Goal: Task Accomplishment & Management: Use online tool/utility

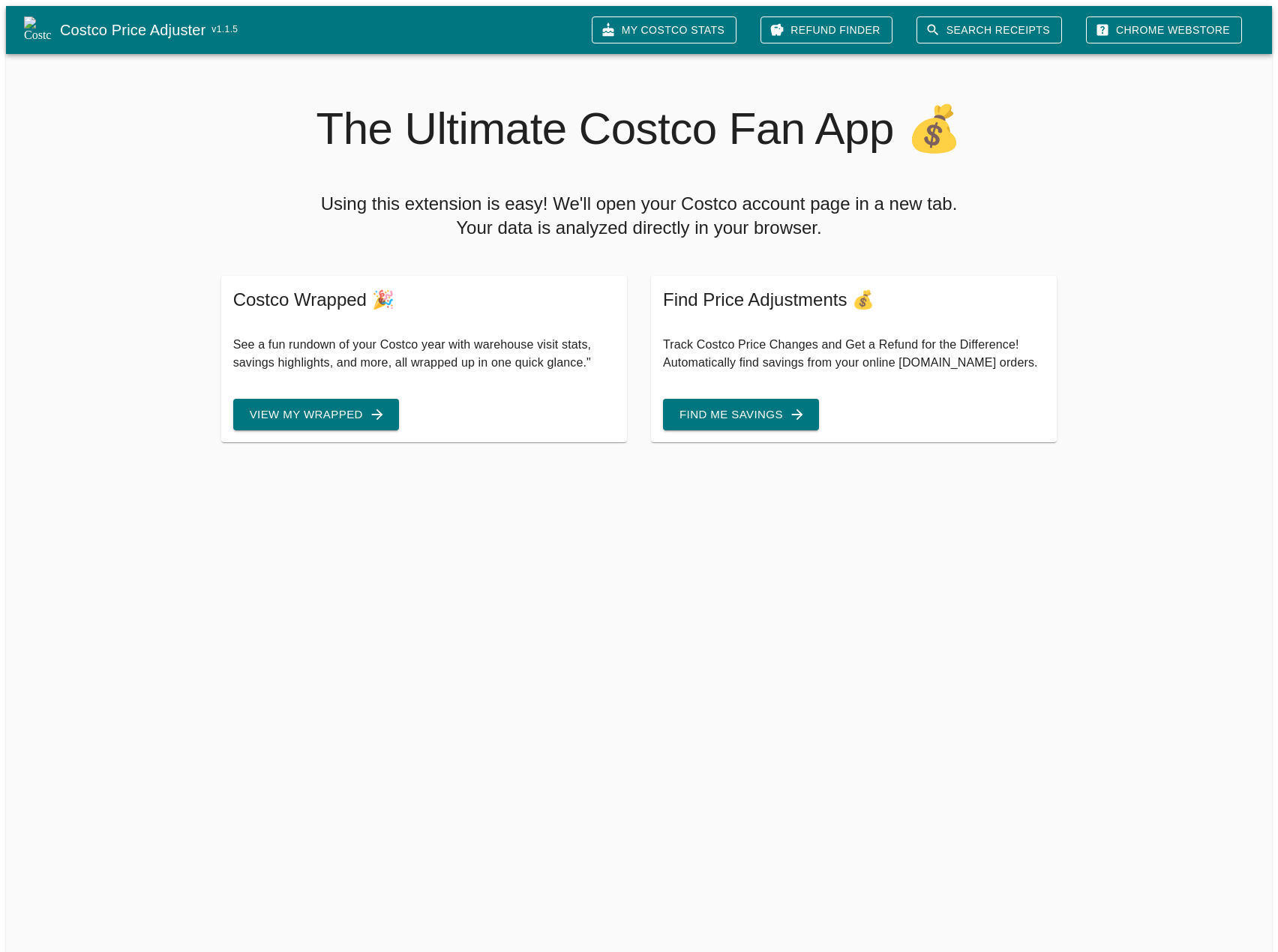
click at [707, 21] on link "My Costco Stats" at bounding box center [664, 30] width 145 height 28
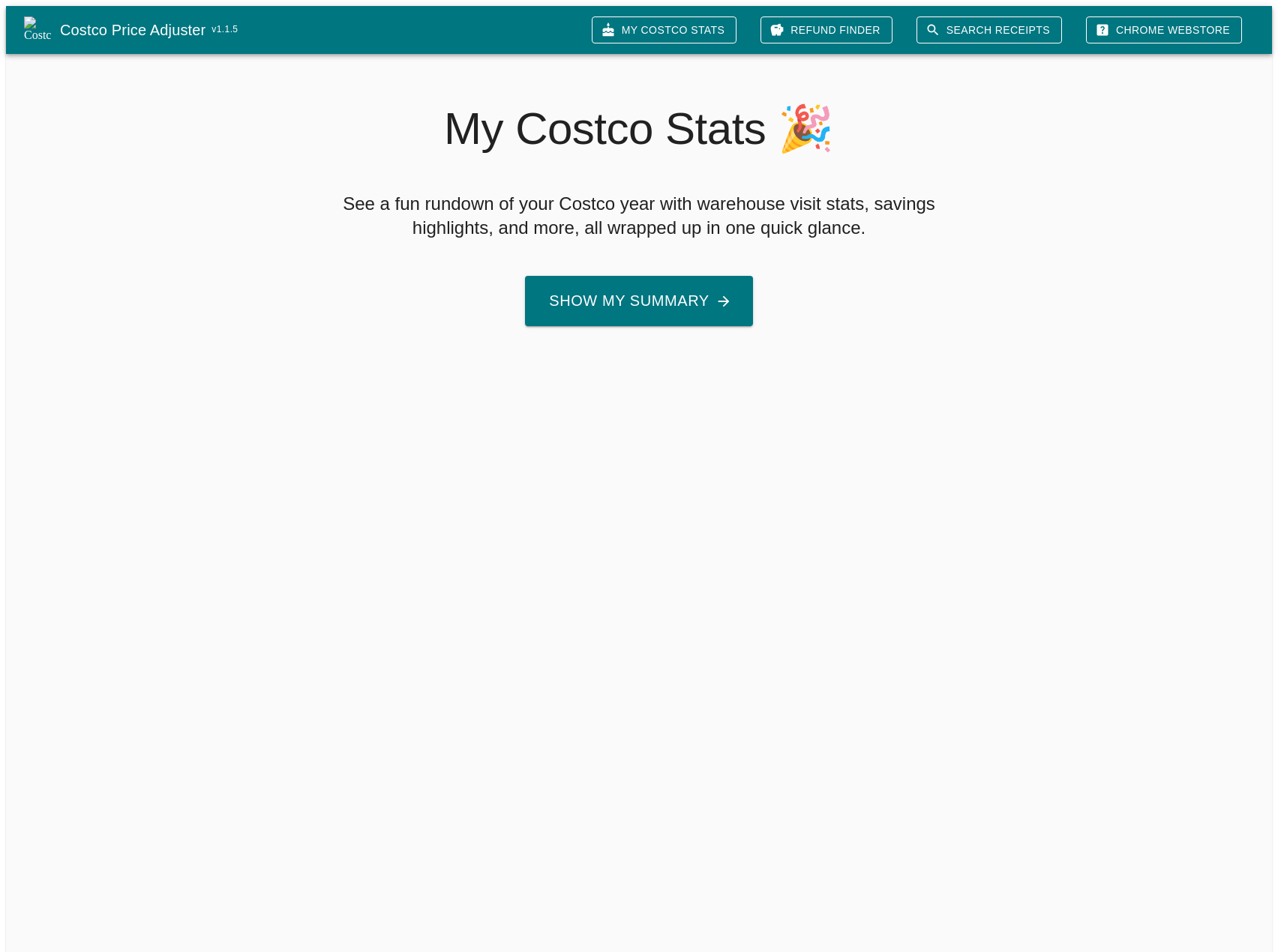
click at [626, 305] on button "Show My Summary" at bounding box center [639, 301] width 228 height 50
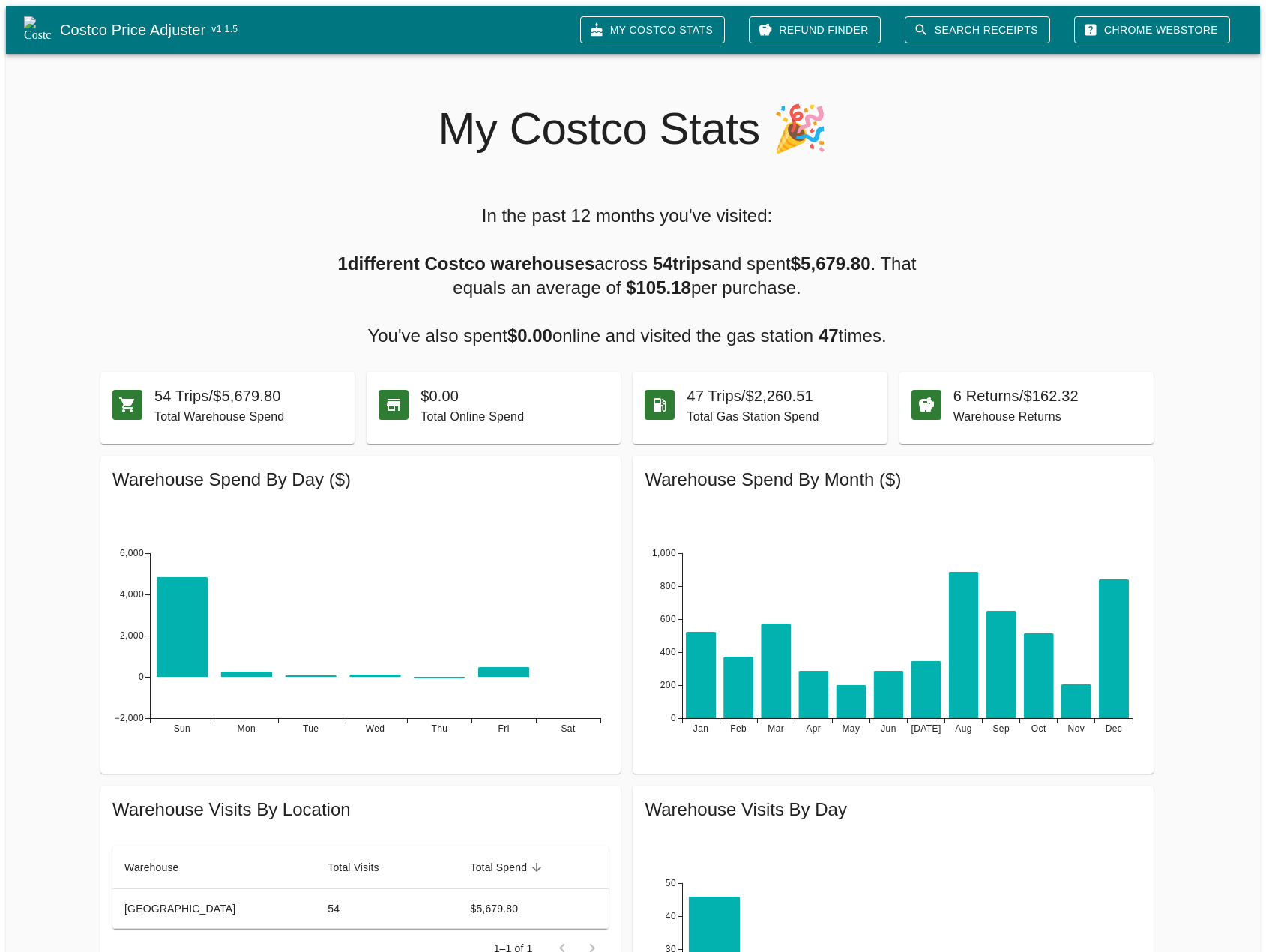
click at [673, 32] on link "My Costco Stats" at bounding box center [652, 30] width 145 height 28
click at [849, 16] on link "Refund Finder" at bounding box center [815, 30] width 132 height 28
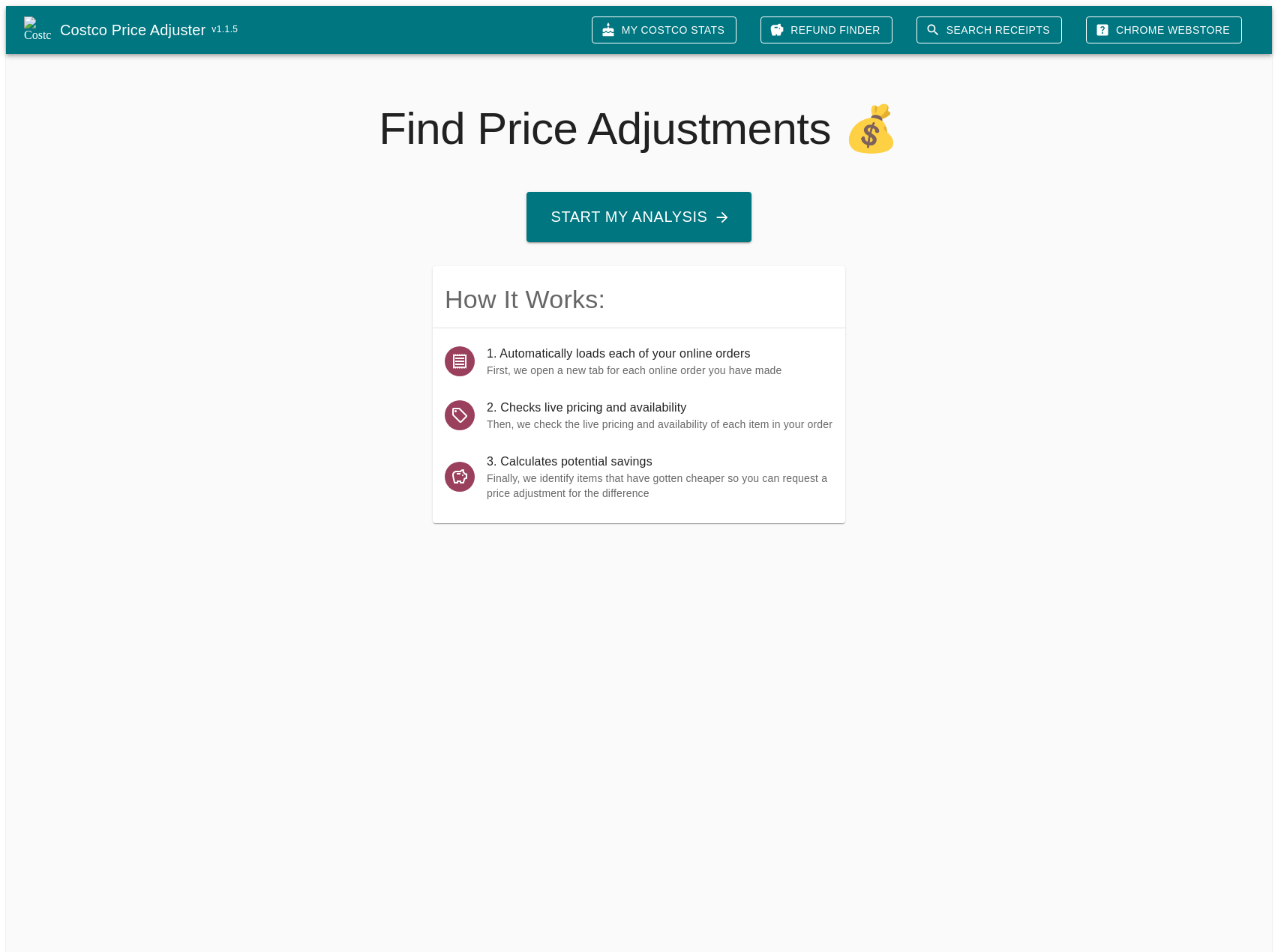
click at [599, 363] on p "First, we open a new tab for each online order you have made" at bounding box center [659, 370] width 346 height 15
click at [591, 347] on span "1. Automatically loads each of your online orders" at bounding box center [659, 354] width 346 height 18
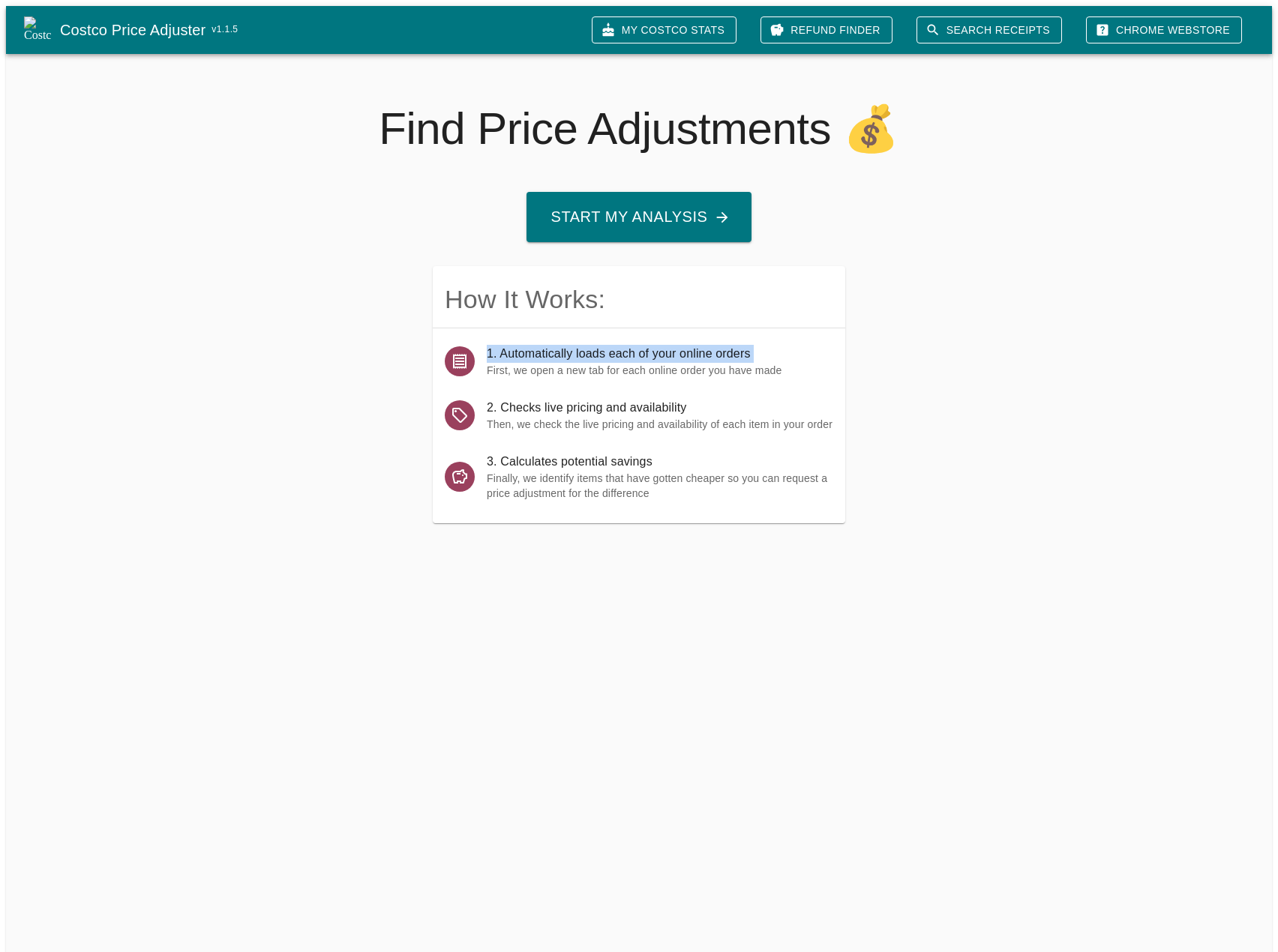
click at [591, 347] on span "1. Automatically loads each of your online orders" at bounding box center [659, 354] width 346 height 18
click at [618, 198] on button "Start My Analysis" at bounding box center [638, 217] width 224 height 50
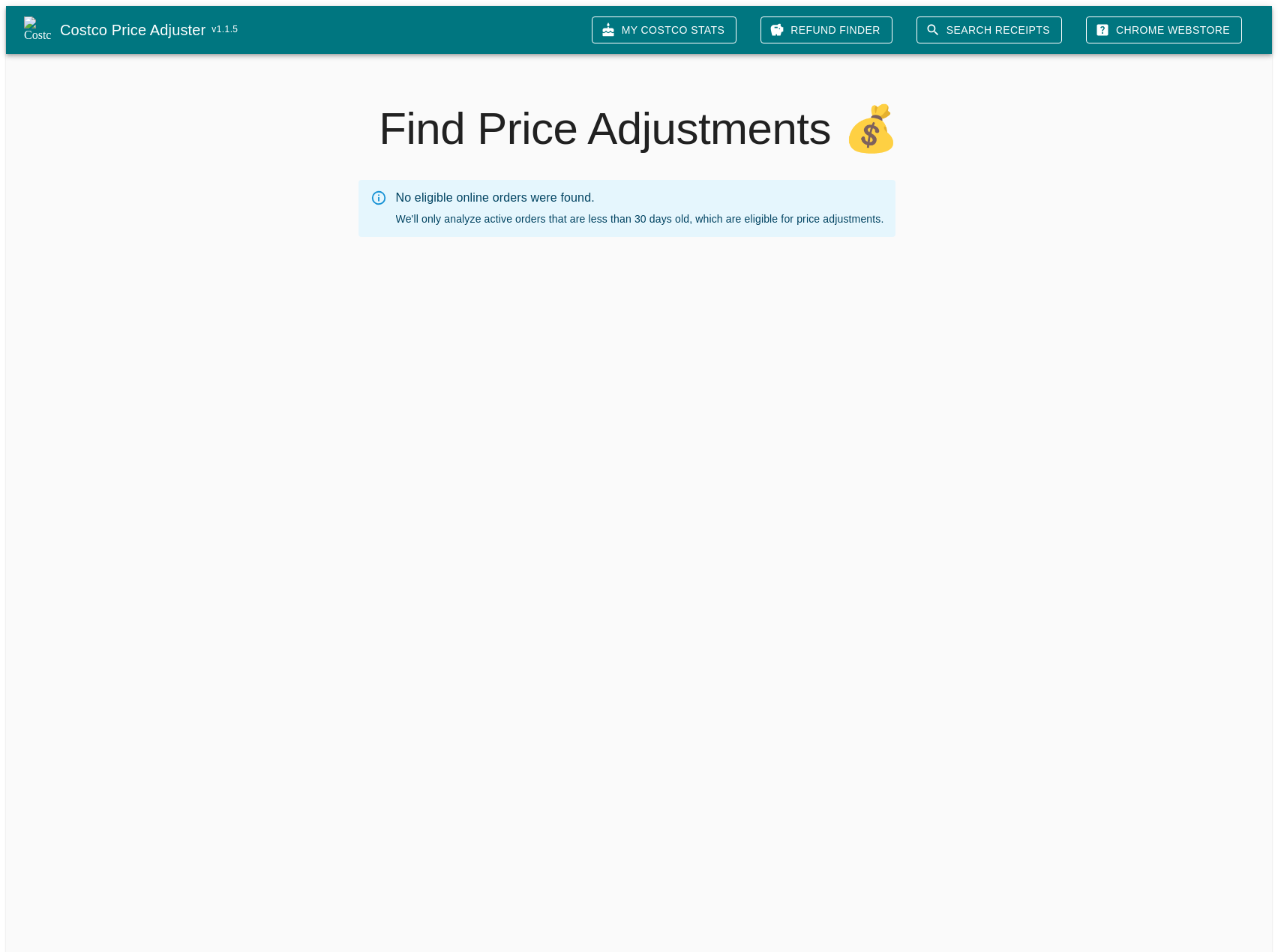
click at [1017, 22] on link "Search Receipts" at bounding box center [989, 30] width 146 height 28
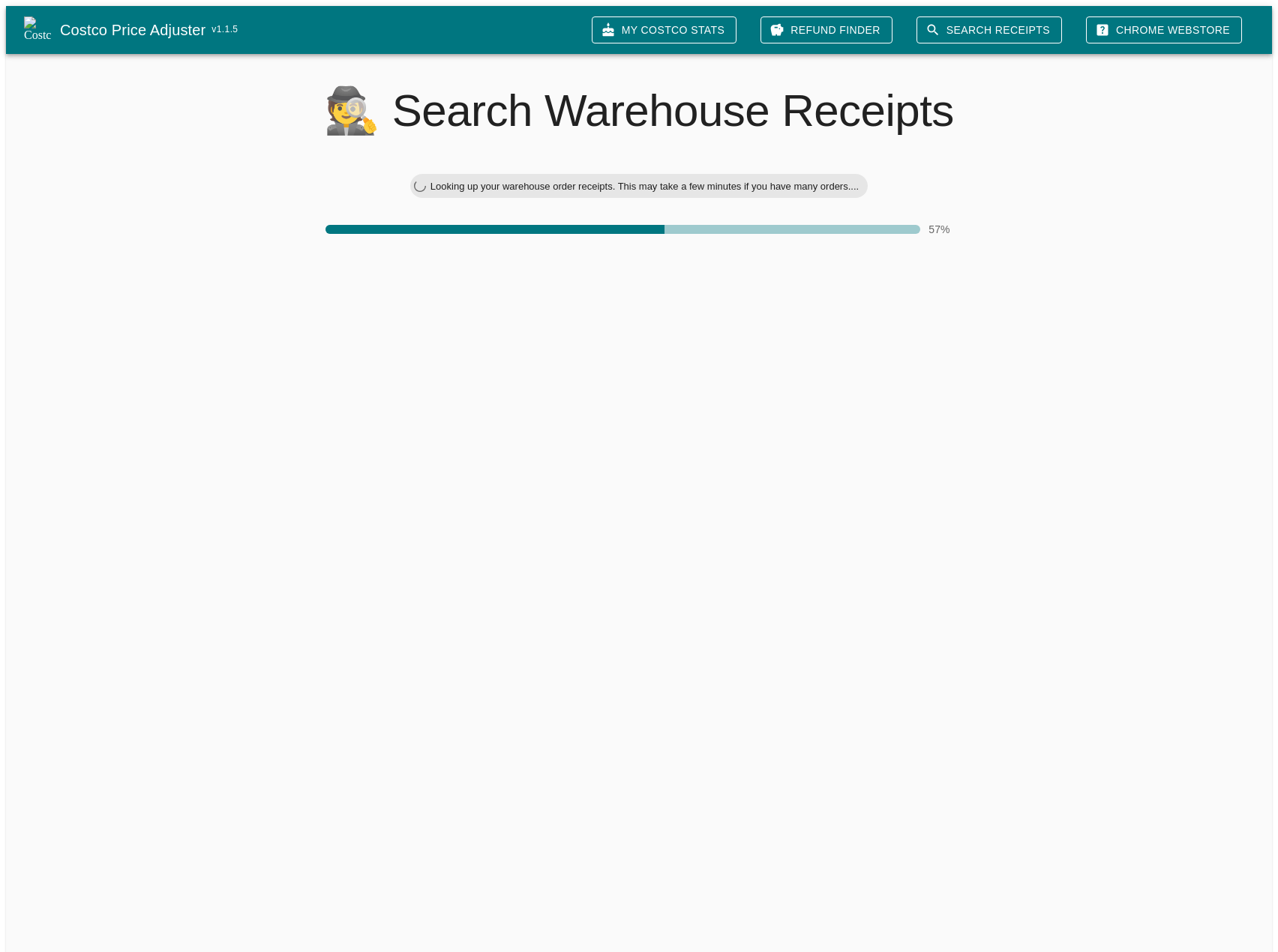
click at [1104, 305] on div "🕵 Search Warehouse Receipts Looking up your warehouse order receipts. This may …" at bounding box center [632, 182] width 1278 height 279
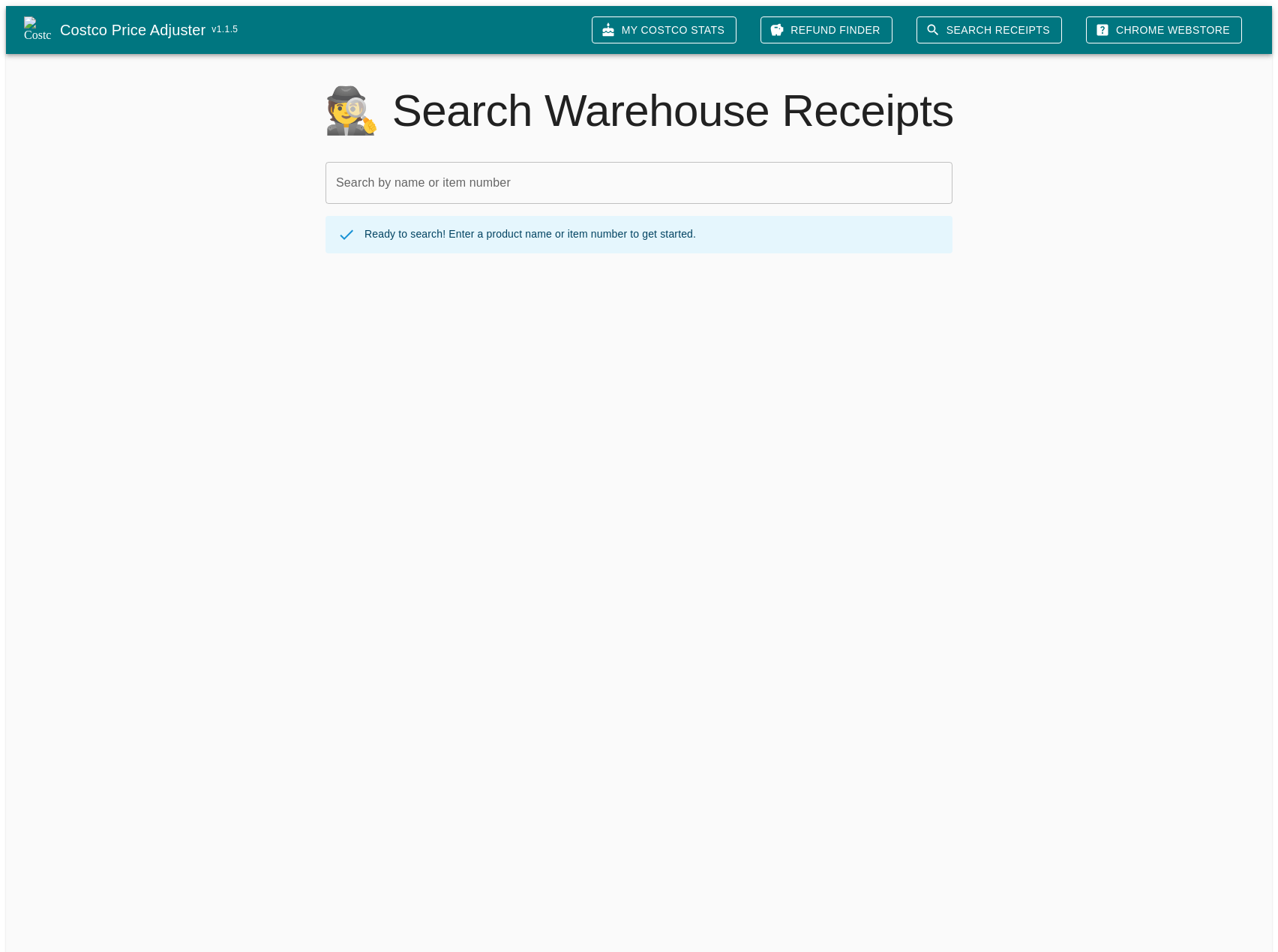
click at [560, 181] on input "Search by name or item number" at bounding box center [639, 182] width 627 height 42
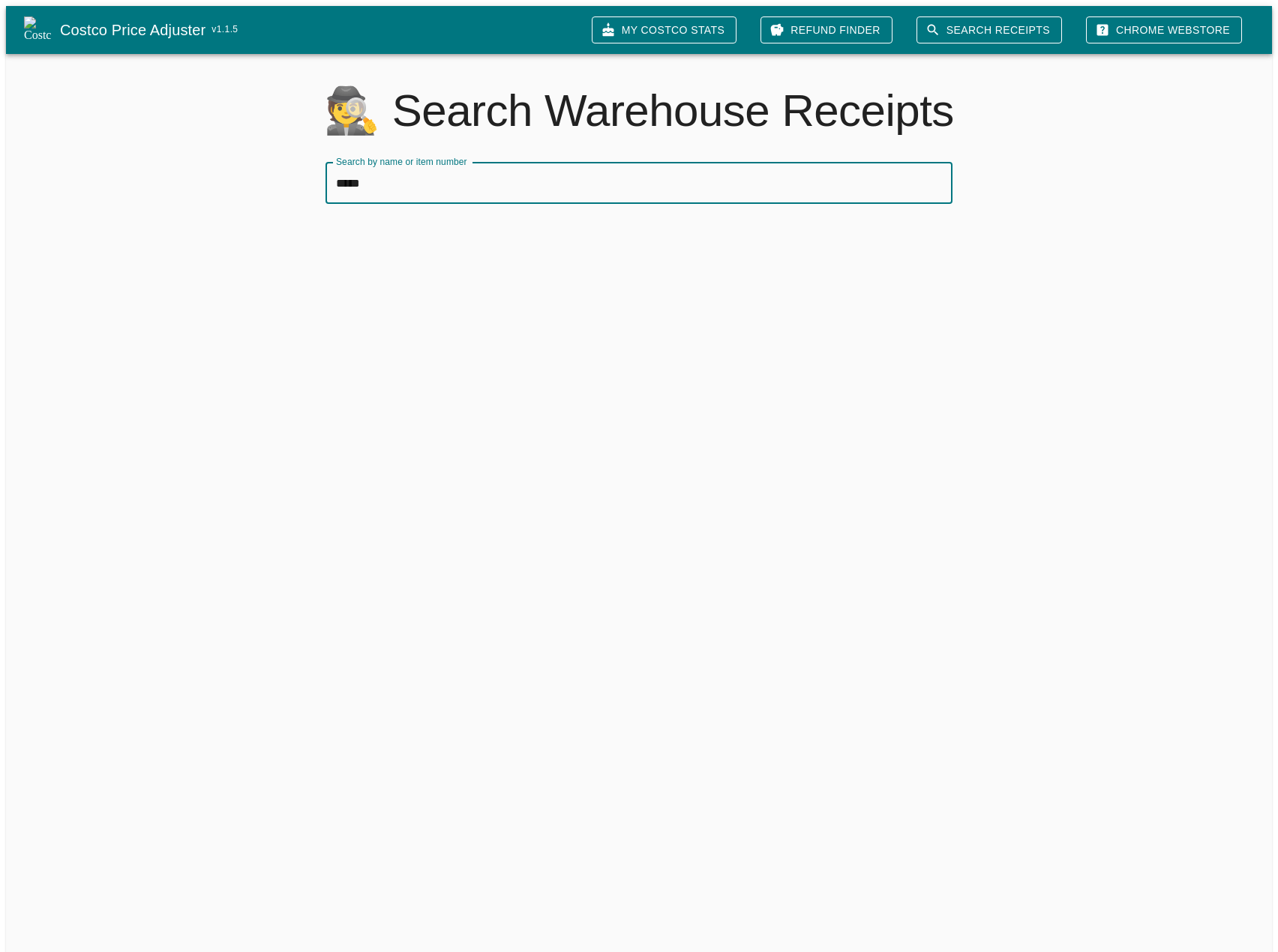
click at [991, 28] on link "Search Receipts" at bounding box center [989, 30] width 146 height 28
click at [717, 162] on input "*****" at bounding box center [639, 182] width 627 height 42
type input "*****"
click at [783, 26] on icon at bounding box center [777, 30] width 13 height 12
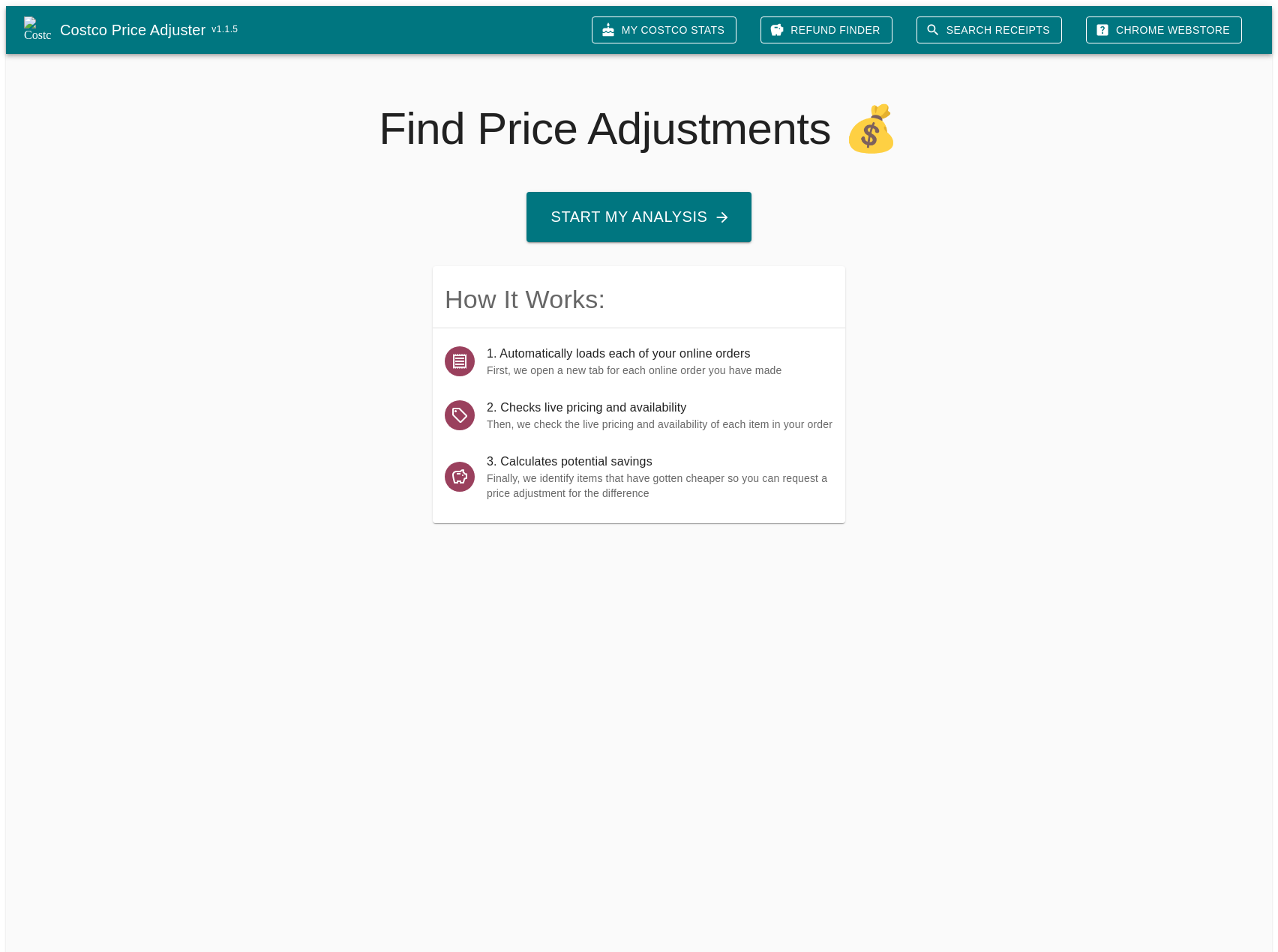
click at [736, 30] on link "My Costco Stats" at bounding box center [664, 30] width 145 height 28
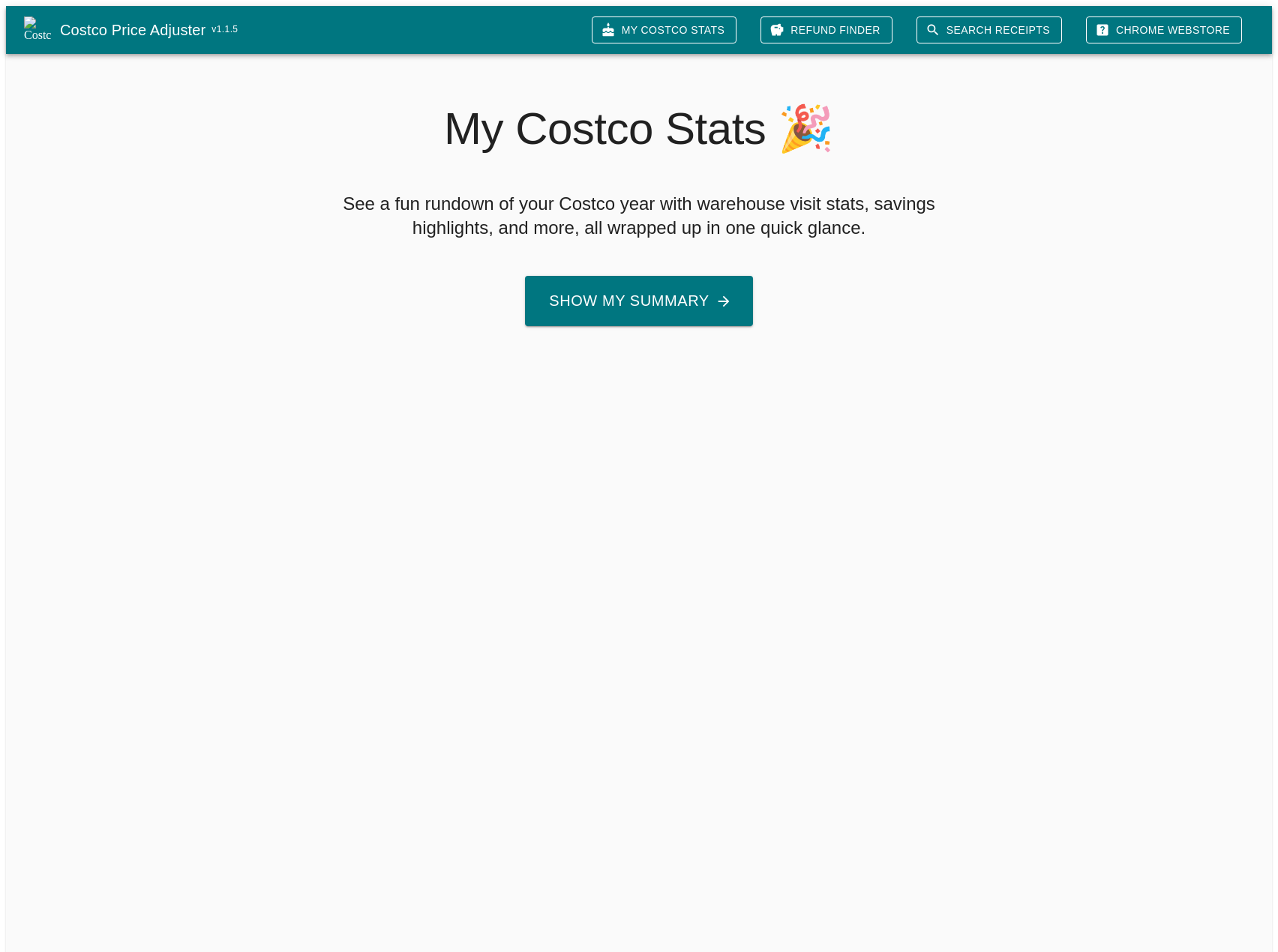
click at [736, 30] on link "My Costco Stats" at bounding box center [664, 30] width 145 height 28
click at [672, 263] on div "My Costco Stats 🎉 See a fun rundown of your Costco year with warehouse visit st…" at bounding box center [633, 190] width 639 height 272
click at [670, 327] on div "My Costco Stats 🎉 See a fun rundown of your Costco year with warehouse visit st…" at bounding box center [632, 214] width 1278 height 344
click at [666, 298] on button "Show My Summary" at bounding box center [639, 301] width 228 height 50
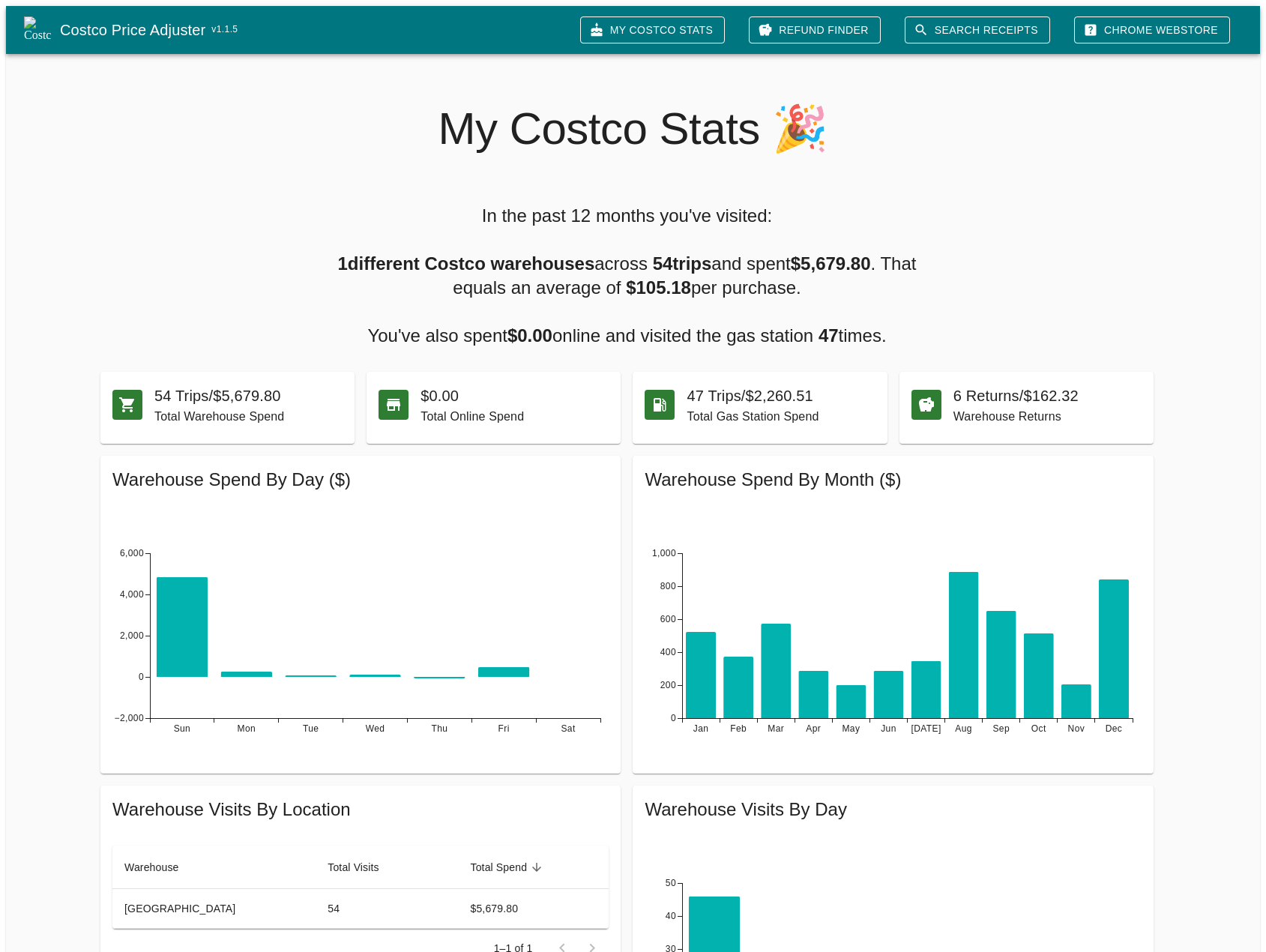
click at [557, 254] on b "1 different Costco warehouses" at bounding box center [467, 263] width 257 height 21
drag, startPoint x: 557, startPoint y: 250, endPoint x: 616, endPoint y: 287, distance: 69.6
click at [616, 287] on h5 "In the past 12 months you've visited: 1 different Costco warehouses across 54 t…" at bounding box center [628, 276] width 628 height 144
drag, startPoint x: 616, startPoint y: 287, endPoint x: 559, endPoint y: 269, distance: 59.8
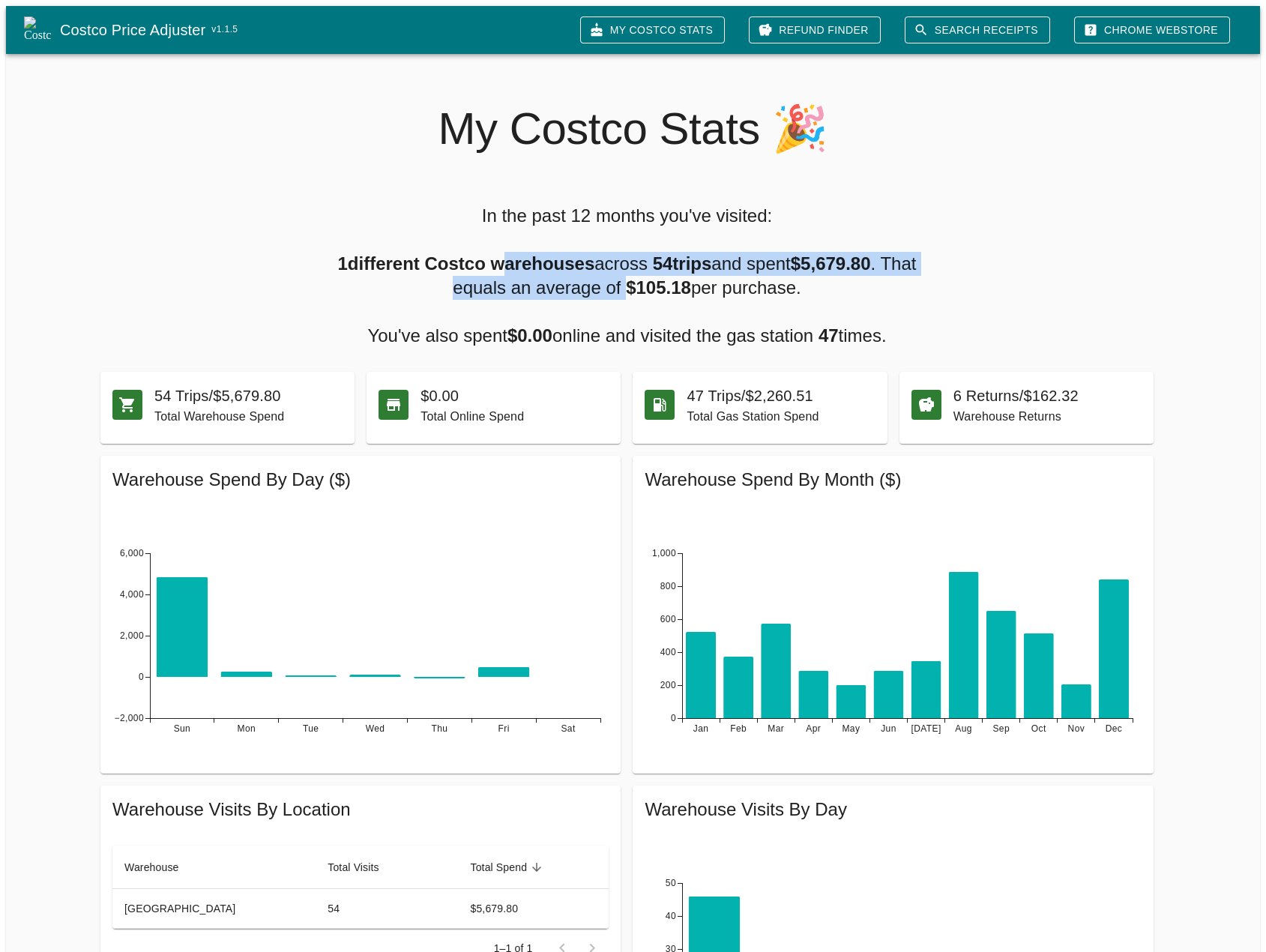
click at [560, 269] on h5 "In the past 12 months you've visited: 1 different Costco warehouses across 54 t…" at bounding box center [628, 276] width 628 height 144
click at [559, 269] on h5 "In the past 12 months you've visited: 1 different Costco warehouses across 54 t…" at bounding box center [628, 276] width 628 height 144
drag, startPoint x: 559, startPoint y: 269, endPoint x: 631, endPoint y: 282, distance: 73.2
click at [631, 282] on h5 "In the past 12 months you've visited: 1 different Costco warehouses across 54 t…" at bounding box center [628, 276] width 628 height 144
click at [631, 282] on b "$105.18" at bounding box center [658, 287] width 66 height 21
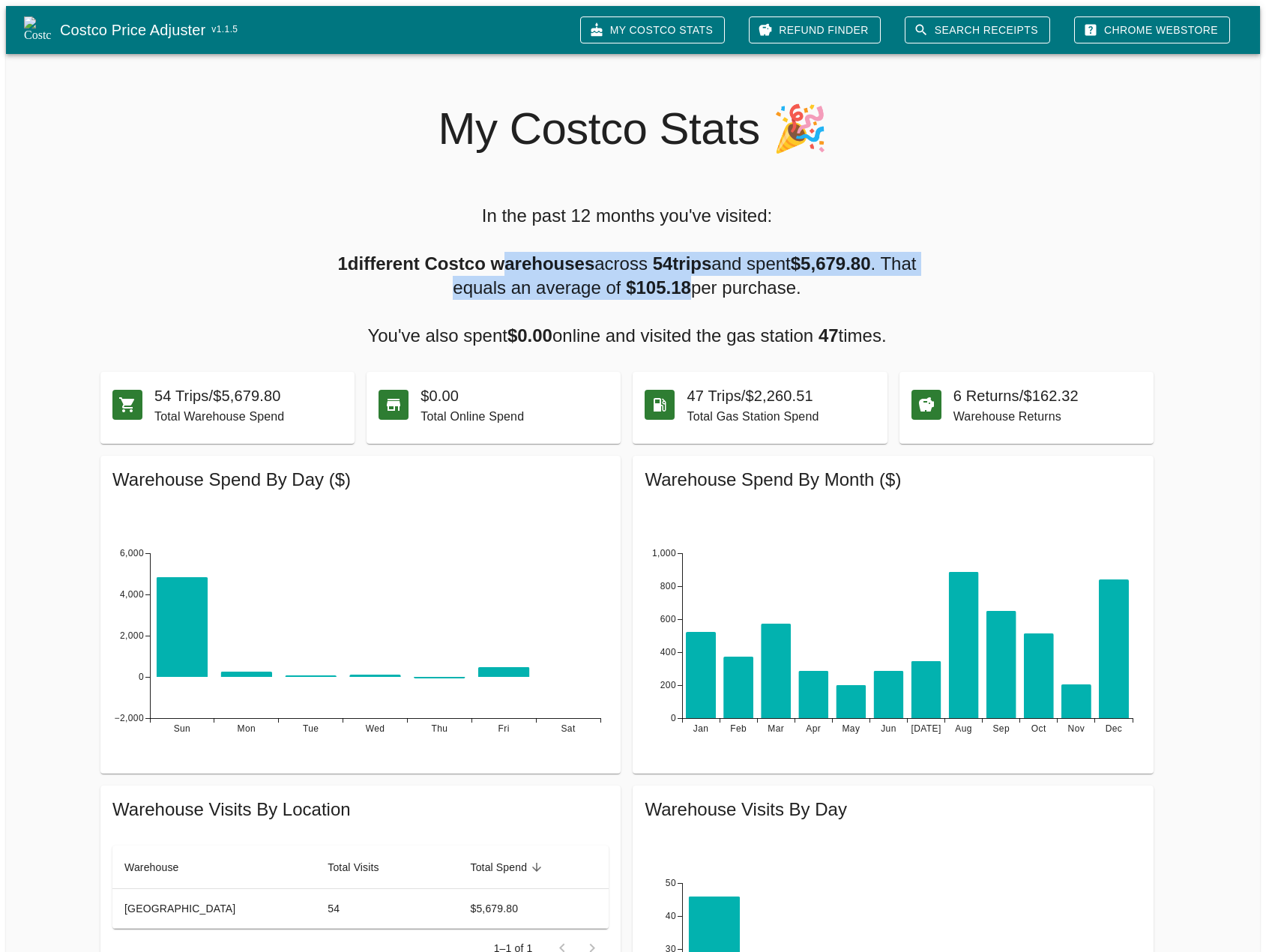
drag, startPoint x: 631, startPoint y: 282, endPoint x: 561, endPoint y: 270, distance: 71.0
click at [561, 270] on h5 "In the past 12 months you've visited: 1 different Costco warehouses across 54 t…" at bounding box center [628, 276] width 628 height 144
drag, startPoint x: 561, startPoint y: 270, endPoint x: 620, endPoint y: 289, distance: 62.0
click at [620, 289] on h5 "In the past 12 months you've visited: 1 different Costco warehouses across 54 t…" at bounding box center [628, 276] width 628 height 144
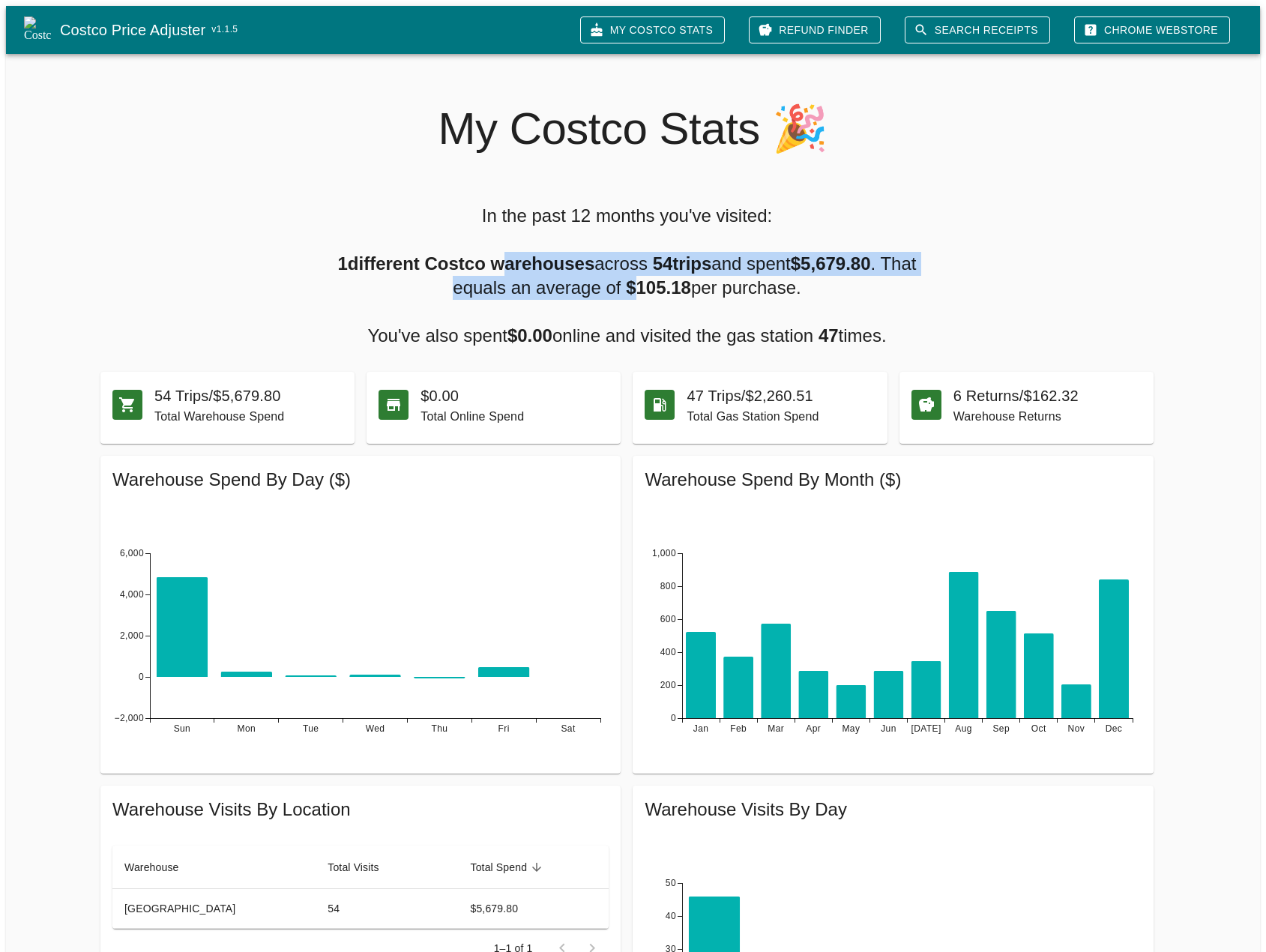
click at [620, 289] on h5 "In the past 12 months you've visited: 1 different Costco warehouses across 54 t…" at bounding box center [628, 276] width 628 height 144
drag, startPoint x: 620, startPoint y: 289, endPoint x: 587, endPoint y: 275, distance: 35.8
click at [587, 275] on h5 "In the past 12 months you've visited: 1 different Costco warehouses across 54 t…" at bounding box center [628, 276] width 628 height 144
click at [673, 390] on div at bounding box center [659, 405] width 30 height 30
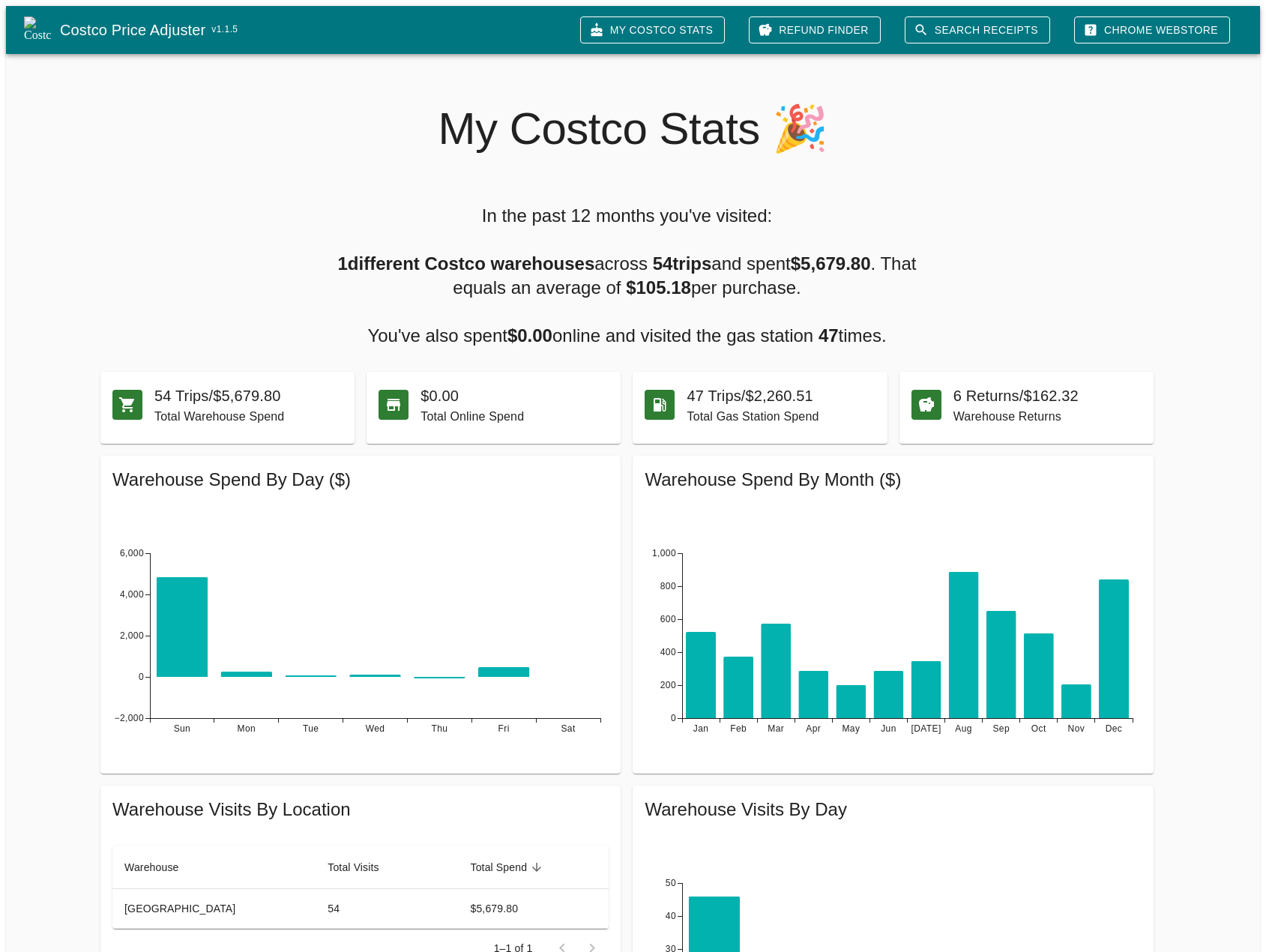
click at [1034, 393] on h6 "6 Returns / $162.32" at bounding box center [1048, 396] width 188 height 24
click at [482, 408] on p "Total Online Spend" at bounding box center [514, 417] width 188 height 18
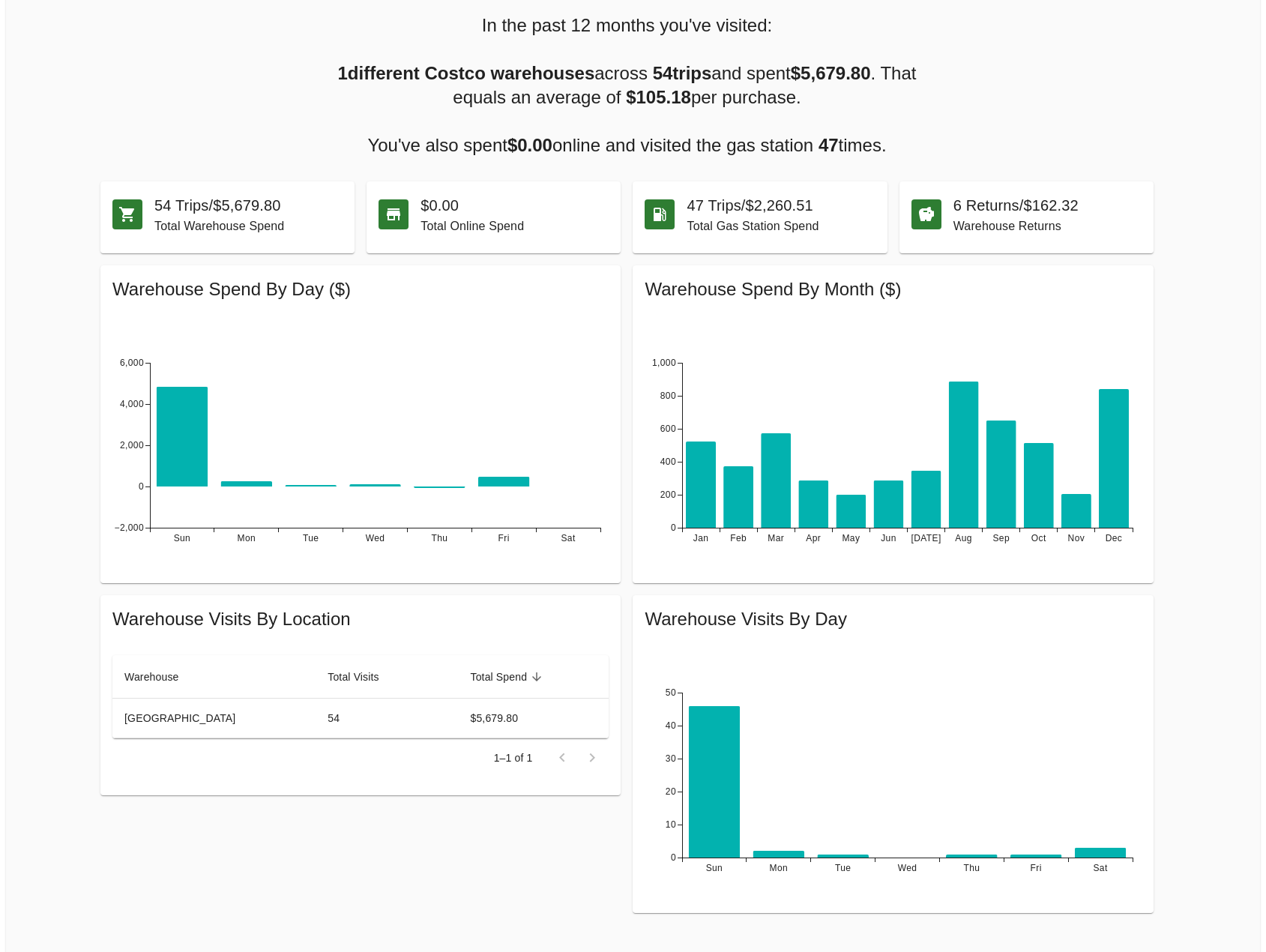
scroll to position [205, 0]
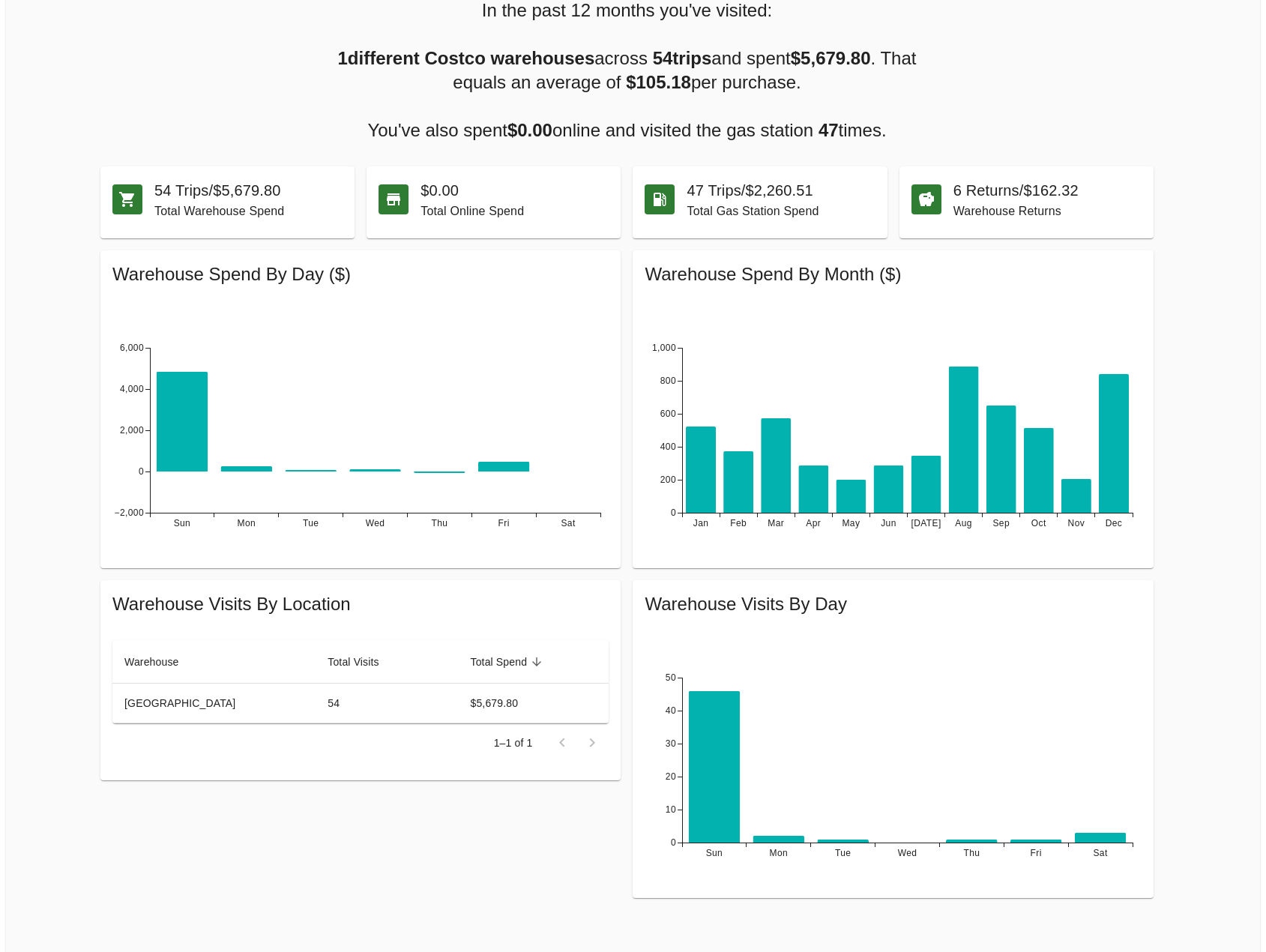
click at [316, 694] on td "54" at bounding box center [387, 703] width 142 height 40
click at [482, 701] on td "$5,679.80" at bounding box center [534, 703] width 151 height 40
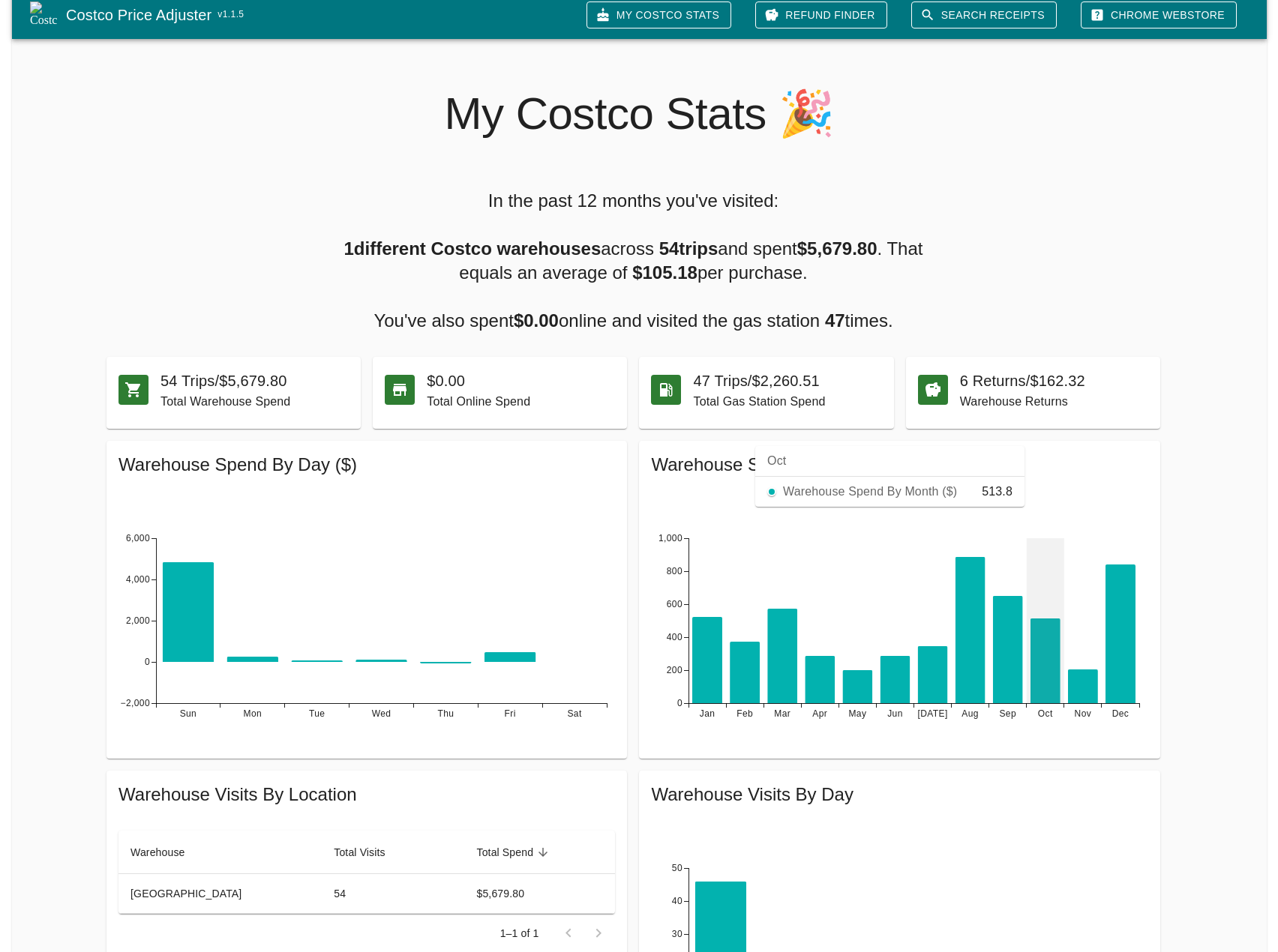
scroll to position [0, 0]
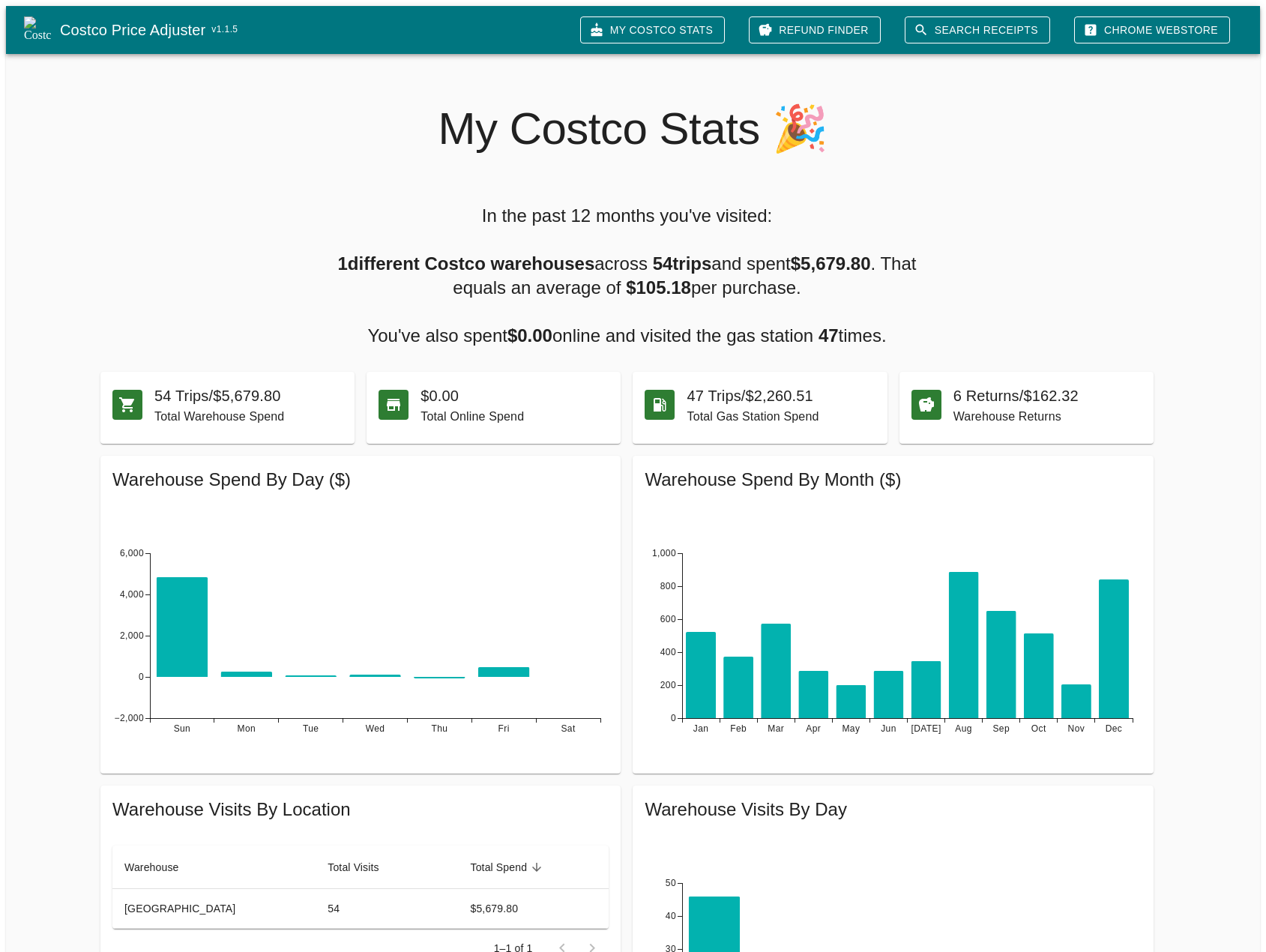
click at [148, 25] on link "Costco Price Adjuster v 1.1.5" at bounding box center [314, 30] width 508 height 24
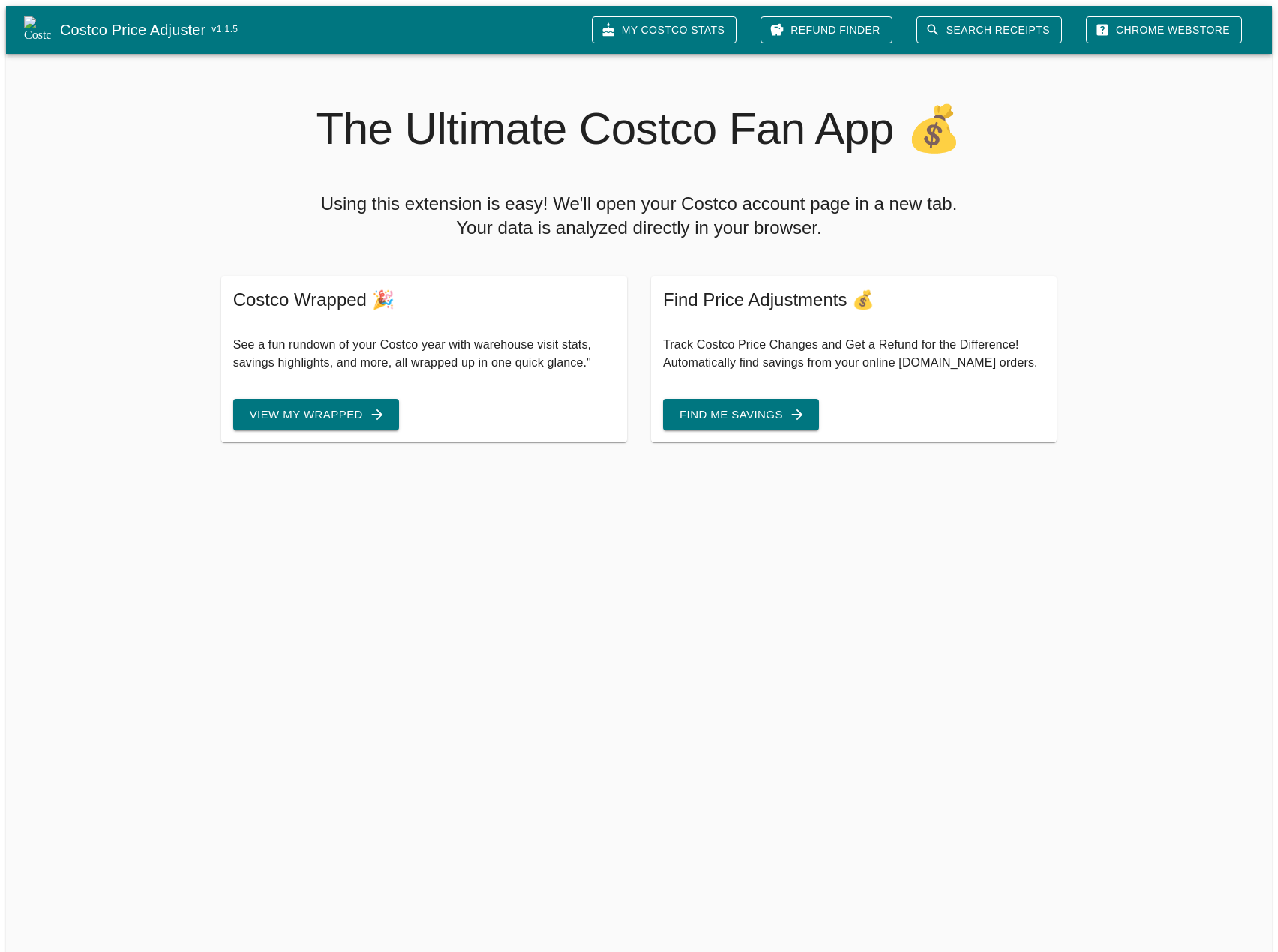
click at [722, 405] on button "Find Me Savings" at bounding box center [740, 414] width 156 height 31
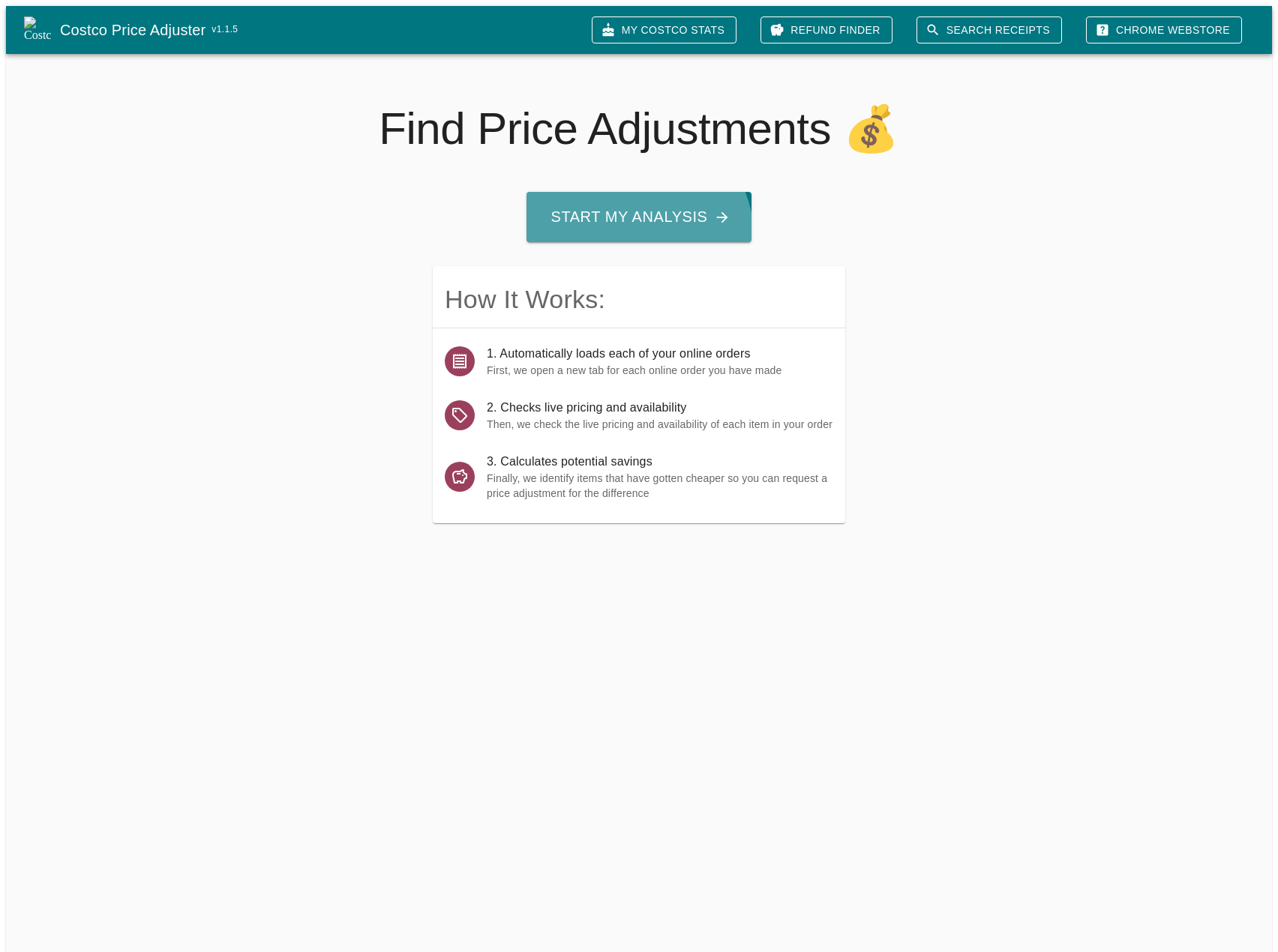
click at [621, 236] on button "Start My Analysis" at bounding box center [638, 217] width 224 height 50
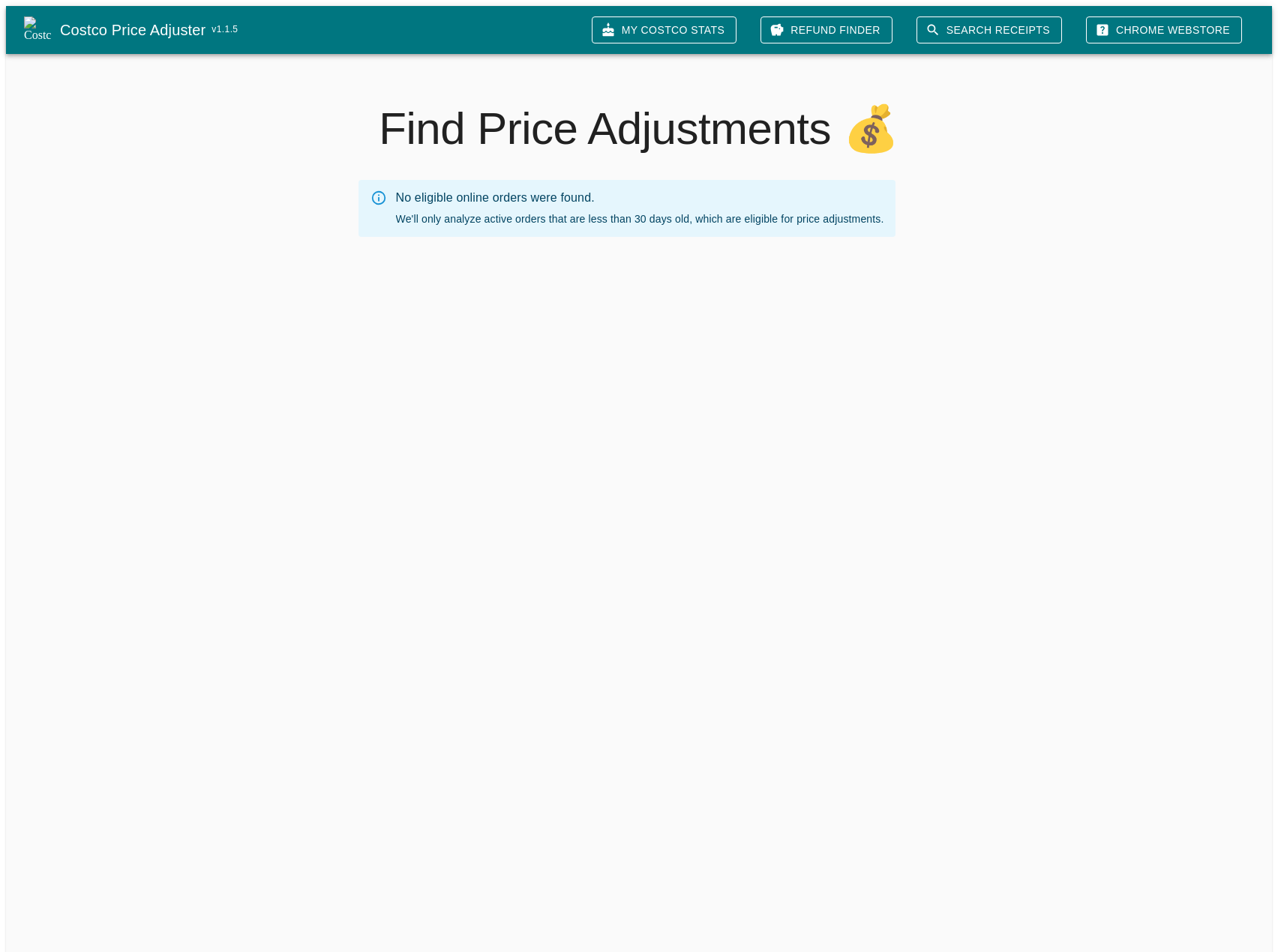
click at [829, 38] on link "Refund Finder" at bounding box center [826, 30] width 132 height 28
click at [829, 25] on link "Refund Finder" at bounding box center [826, 30] width 132 height 28
click at [818, 37] on link "Refund Finder" at bounding box center [826, 30] width 132 height 28
click at [966, 27] on link "Search Receipts" at bounding box center [989, 30] width 146 height 28
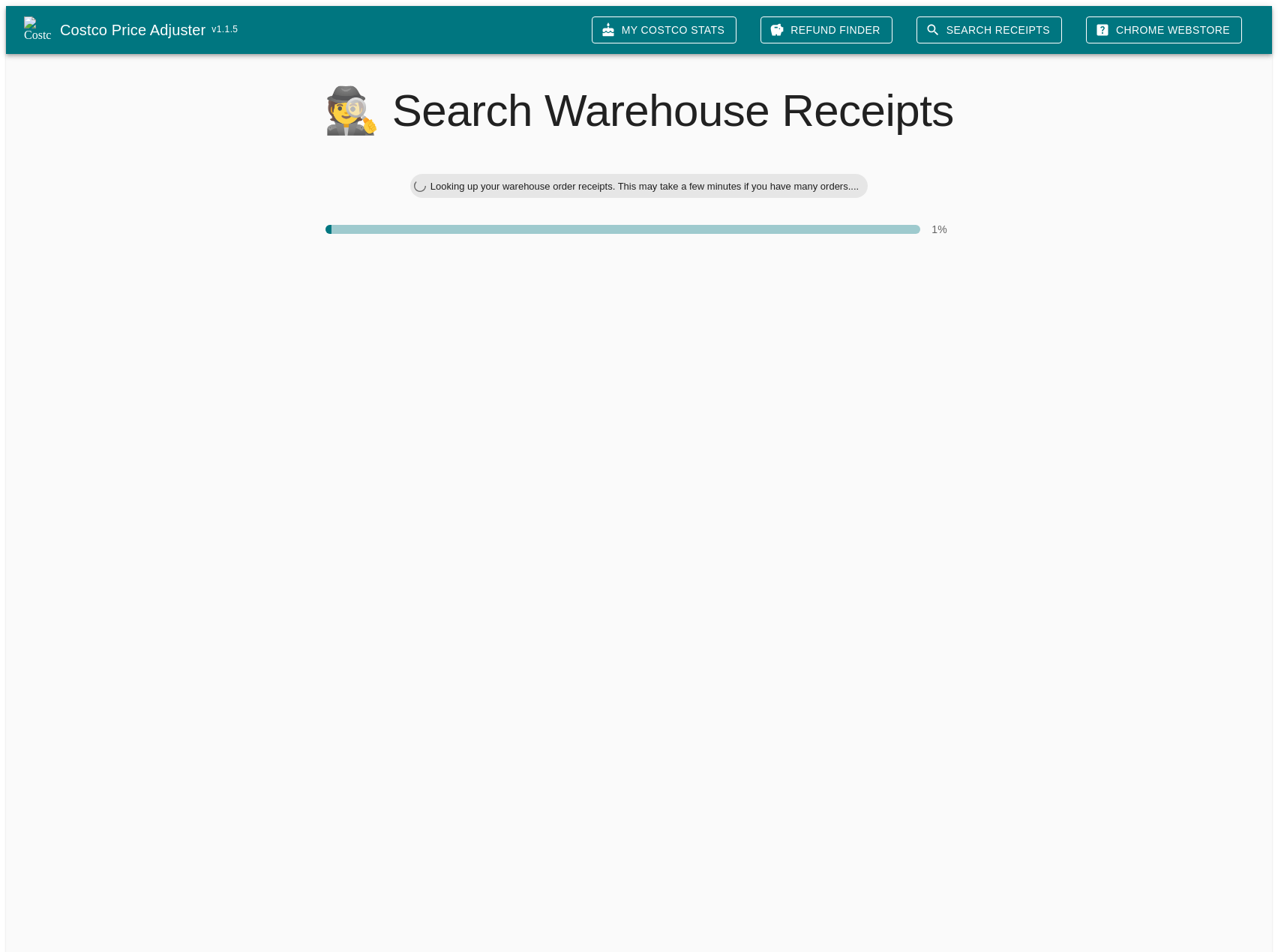
click at [881, 32] on link "Refund Finder" at bounding box center [826, 30] width 132 height 28
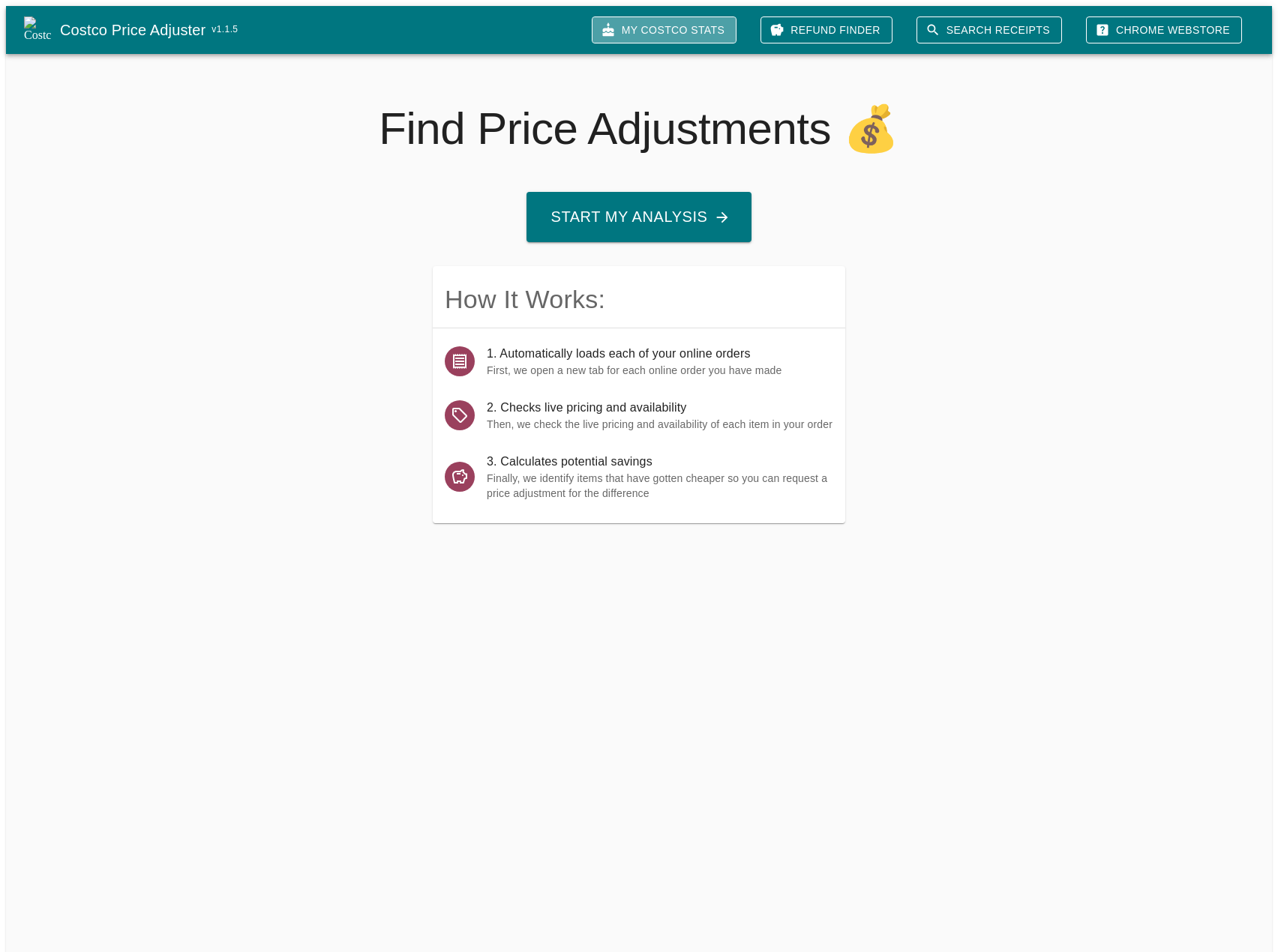
click at [710, 30] on link "My Costco Stats" at bounding box center [664, 30] width 145 height 28
